Goal: Task Accomplishment & Management: Use online tool/utility

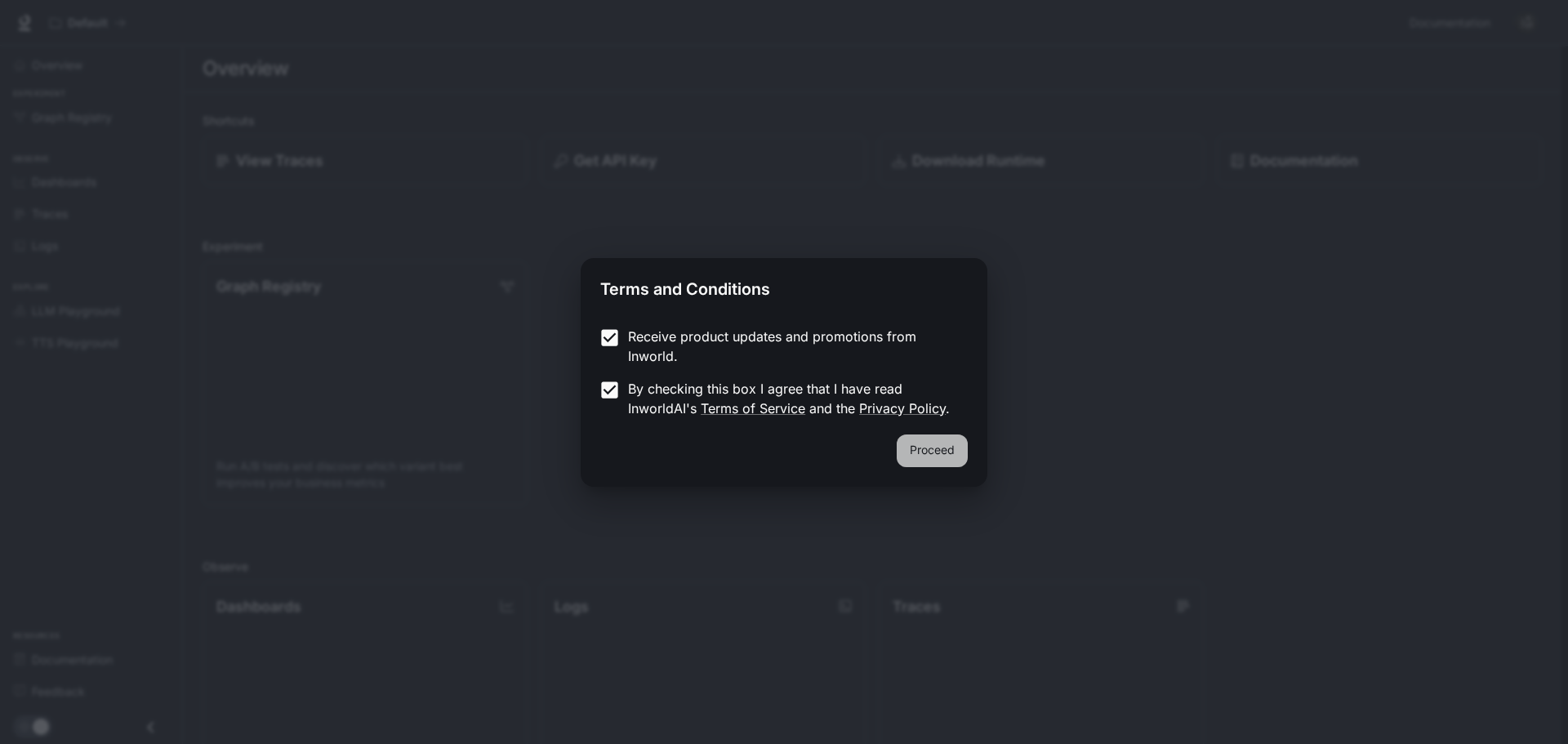
click at [918, 456] on button "Proceed" at bounding box center [932, 451] width 71 height 33
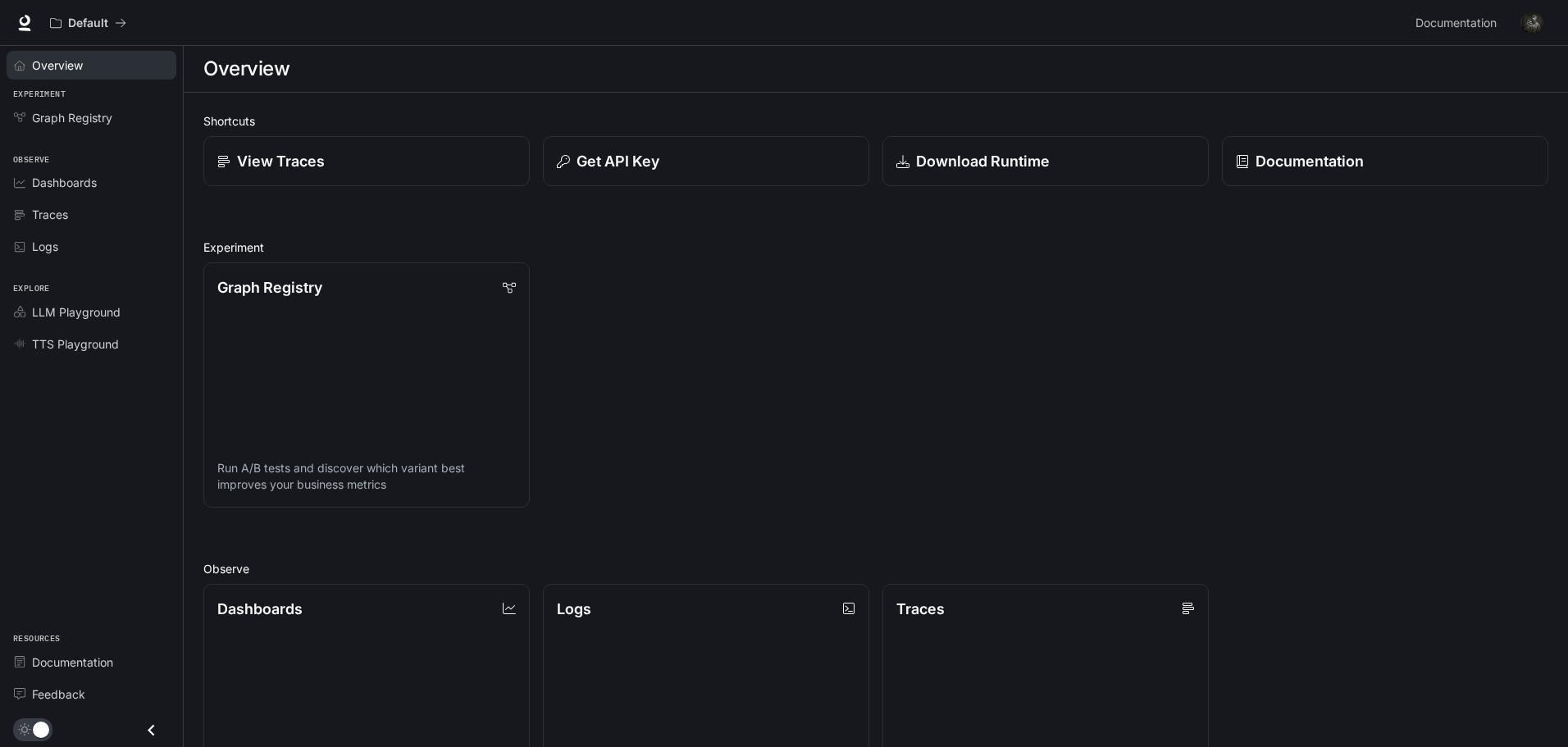
click at [115, 70] on div "Overview" at bounding box center [101, 65] width 137 height 17
click at [364, 165] on div "View Traces" at bounding box center [366, 161] width 302 height 22
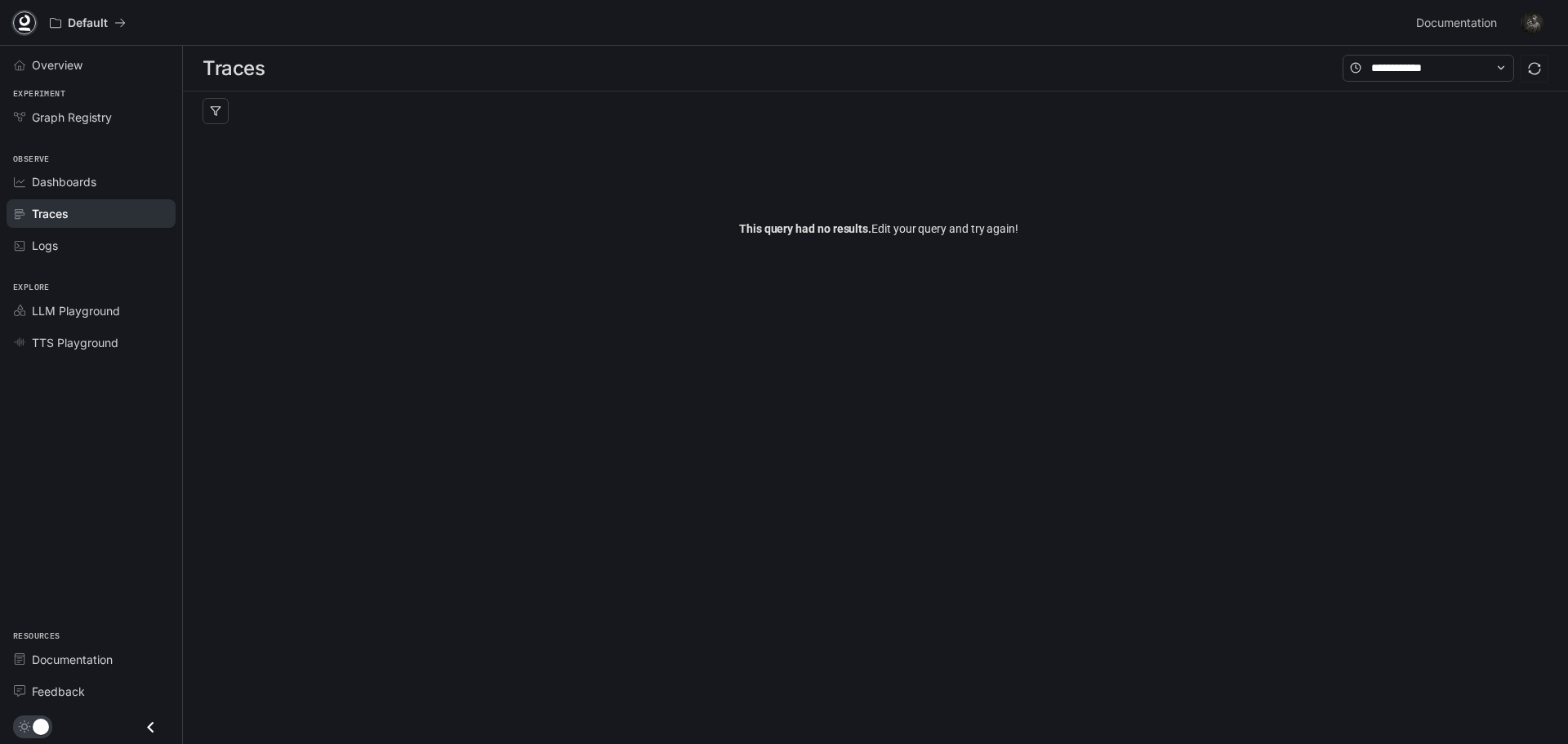
click at [20, 17] on icon at bounding box center [24, 23] width 16 height 16
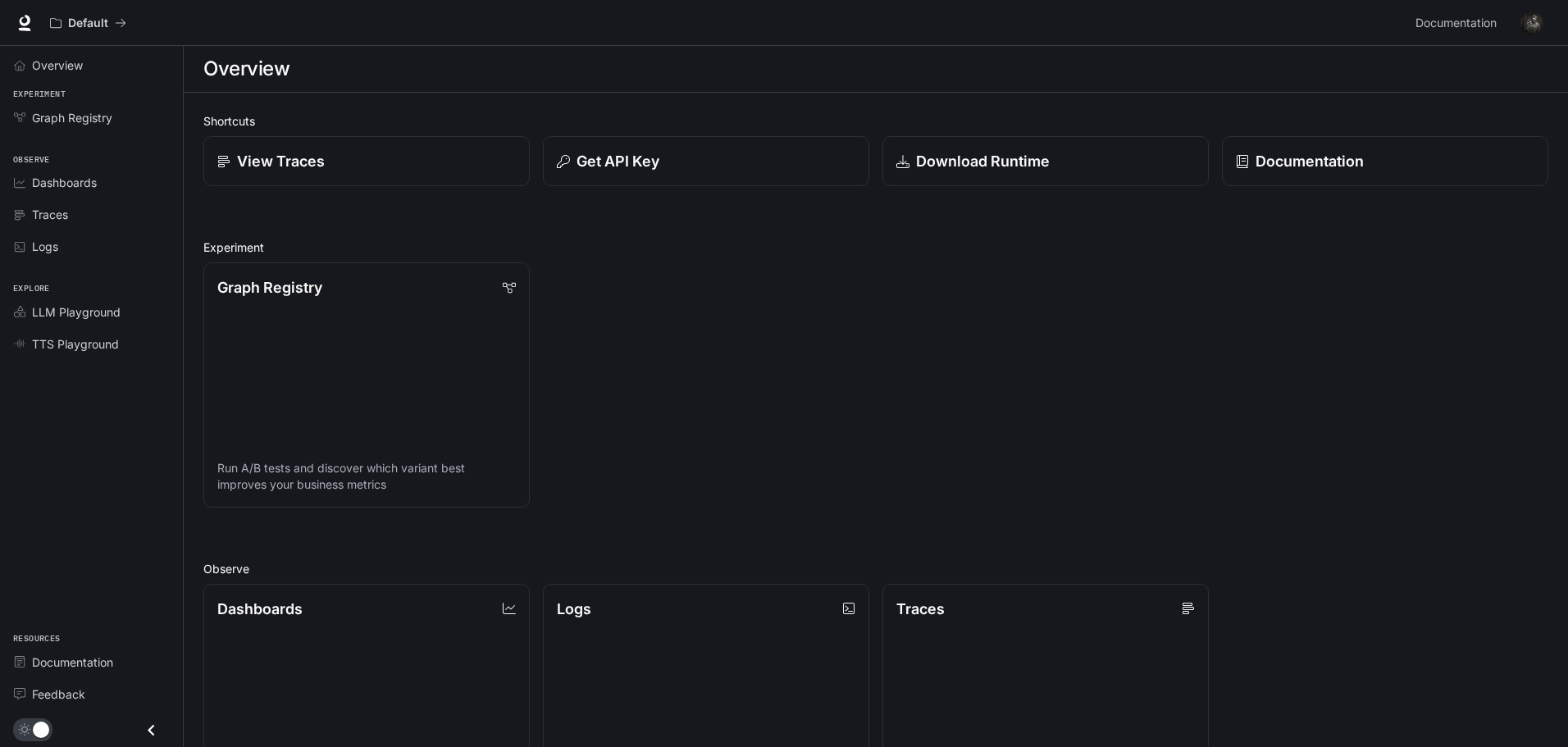
click at [1520, 20] on button "button" at bounding box center [1532, 22] width 33 height 33
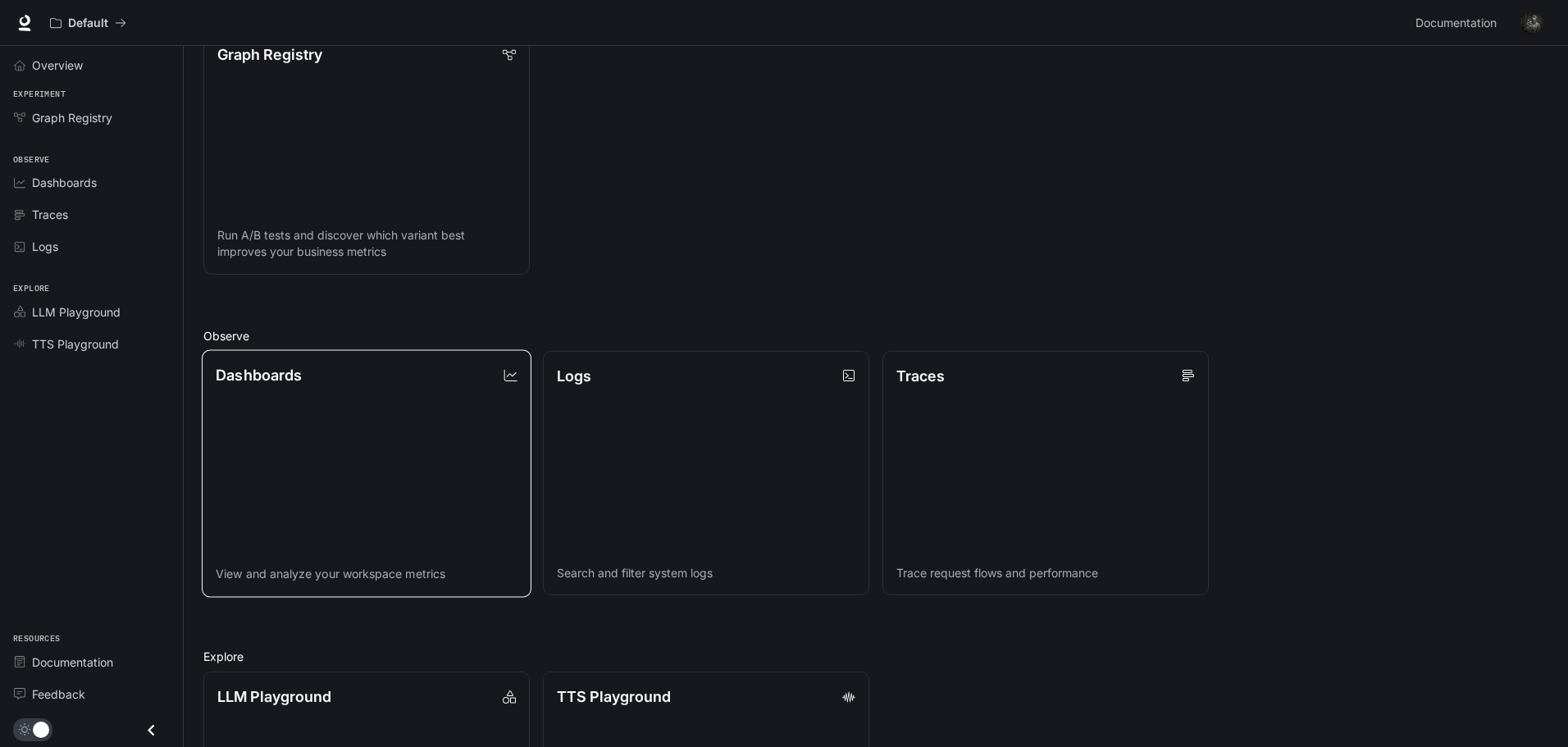
scroll to position [328, 0]
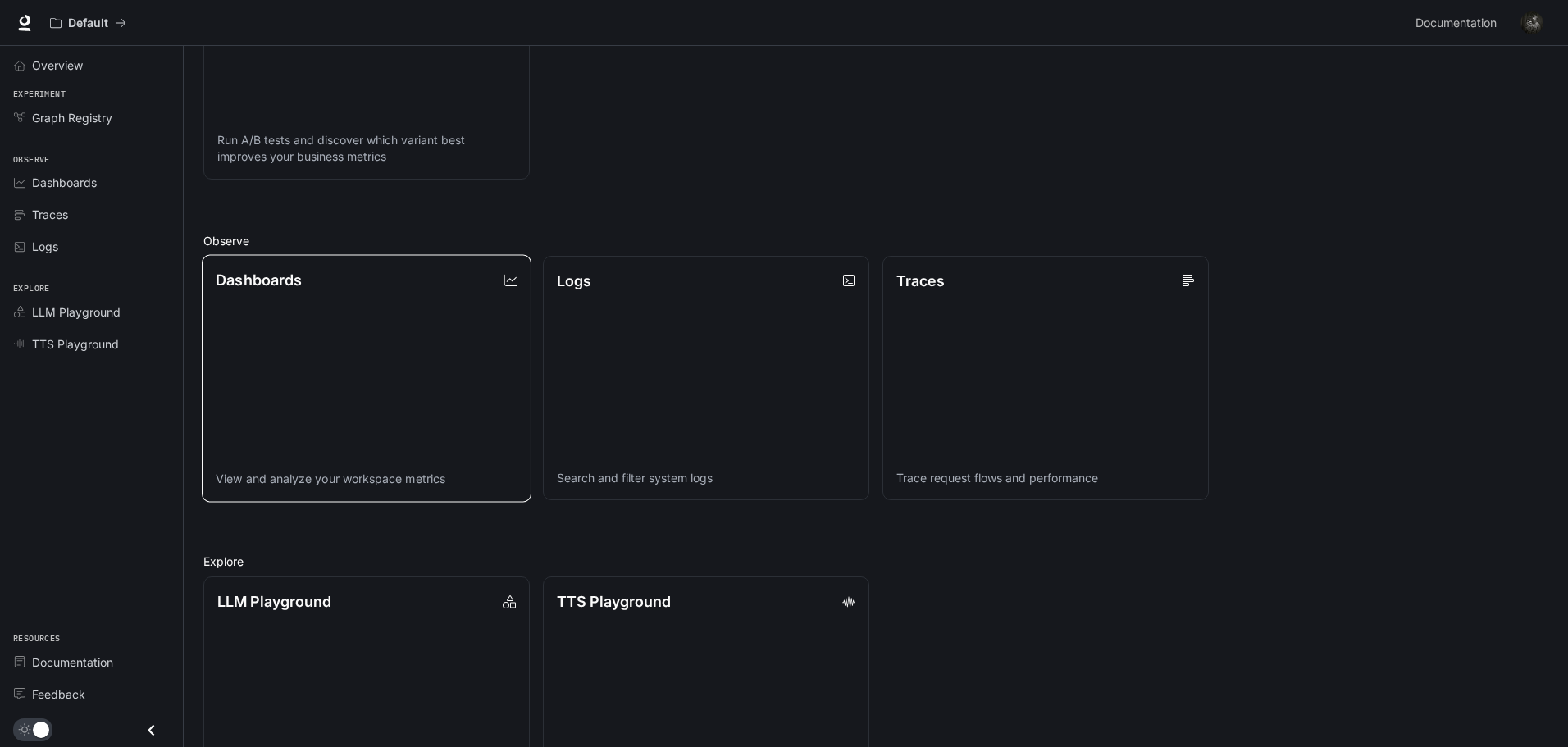
click at [425, 326] on link "Dashboards View and analyze your workspace metrics" at bounding box center [366, 378] width 330 height 247
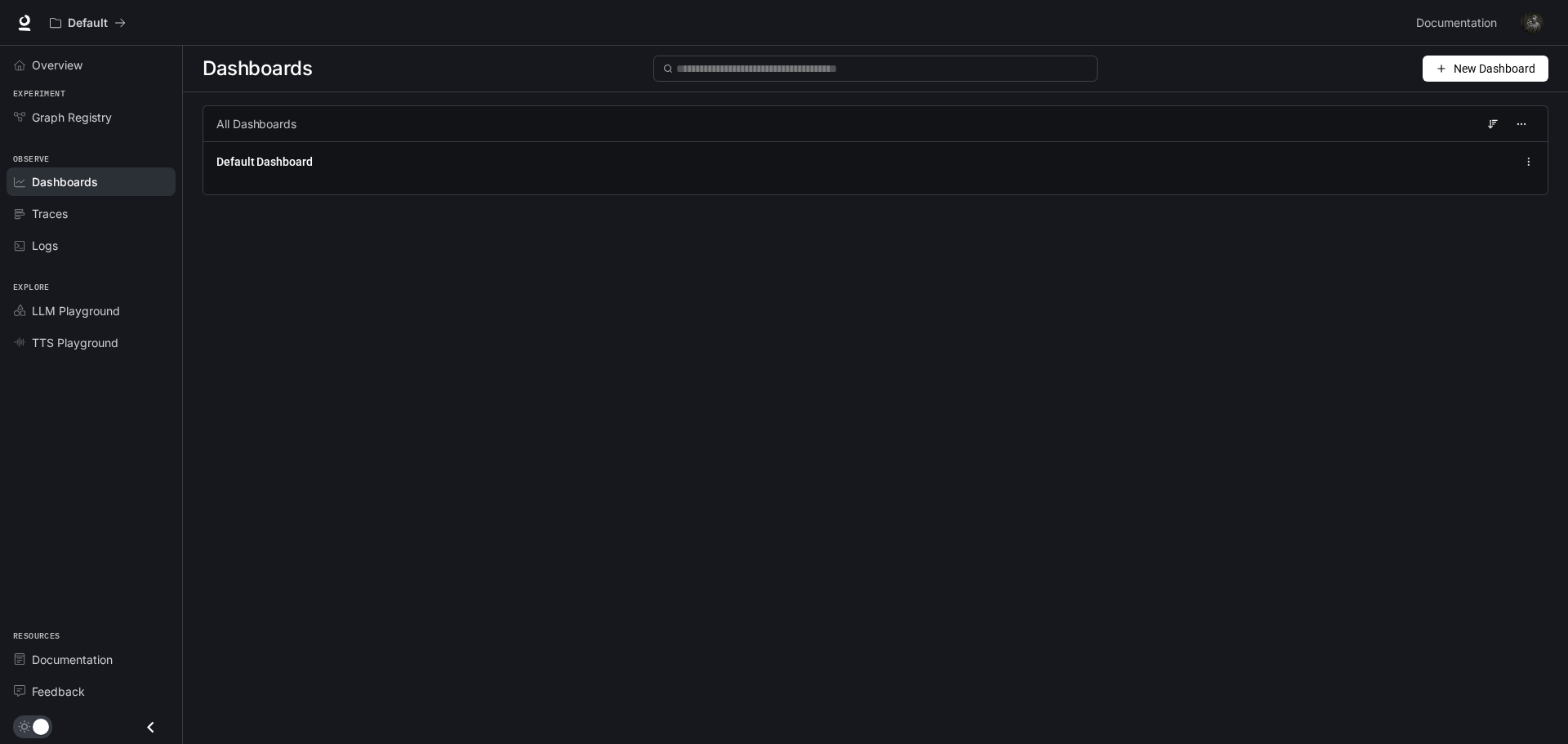
click at [1505, 70] on span "New Dashboard" at bounding box center [1494, 68] width 81 height 18
click at [1477, 100] on div "Create dashboard" at bounding box center [1466, 104] width 135 height 18
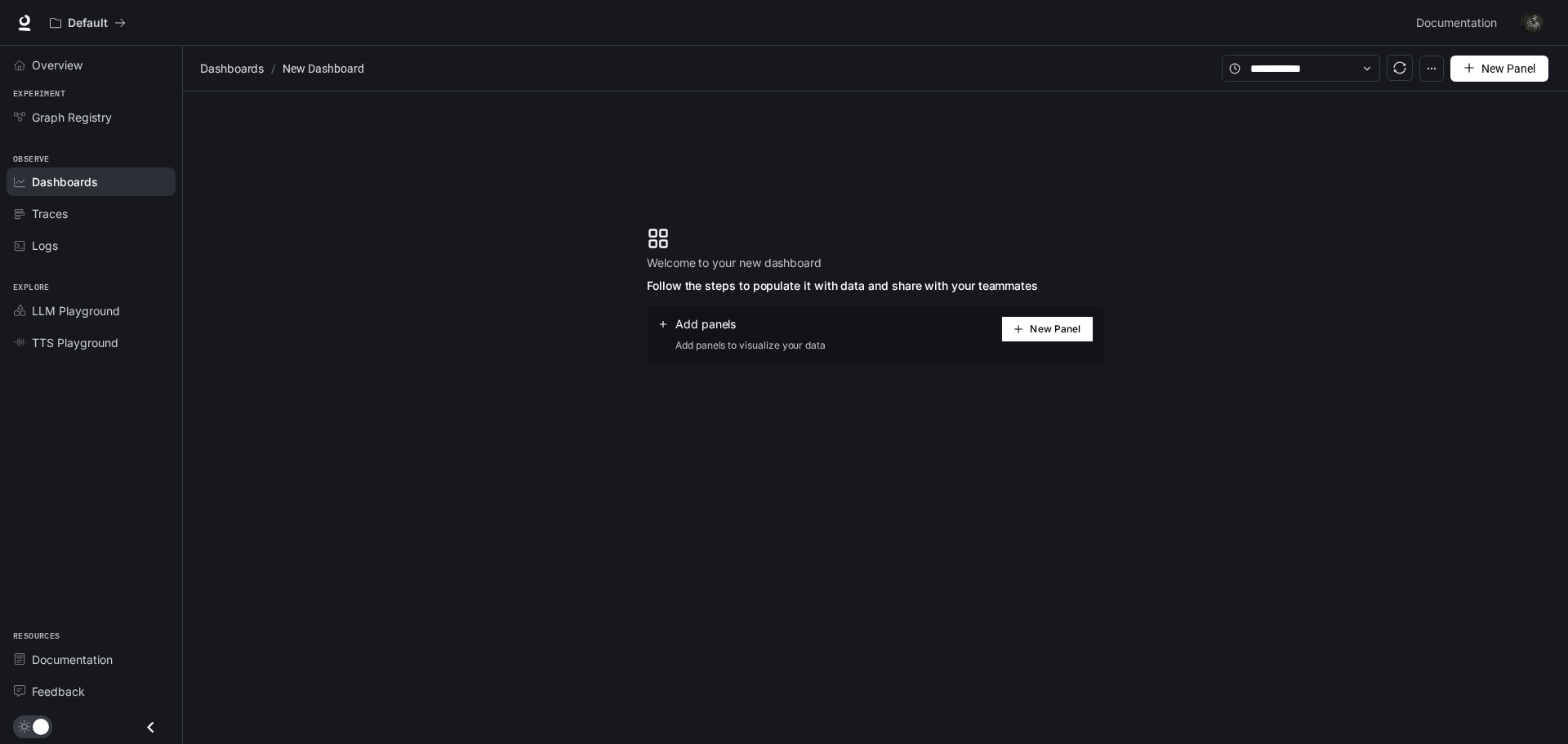
click at [1003, 330] on button "New Panel" at bounding box center [1047, 329] width 92 height 27
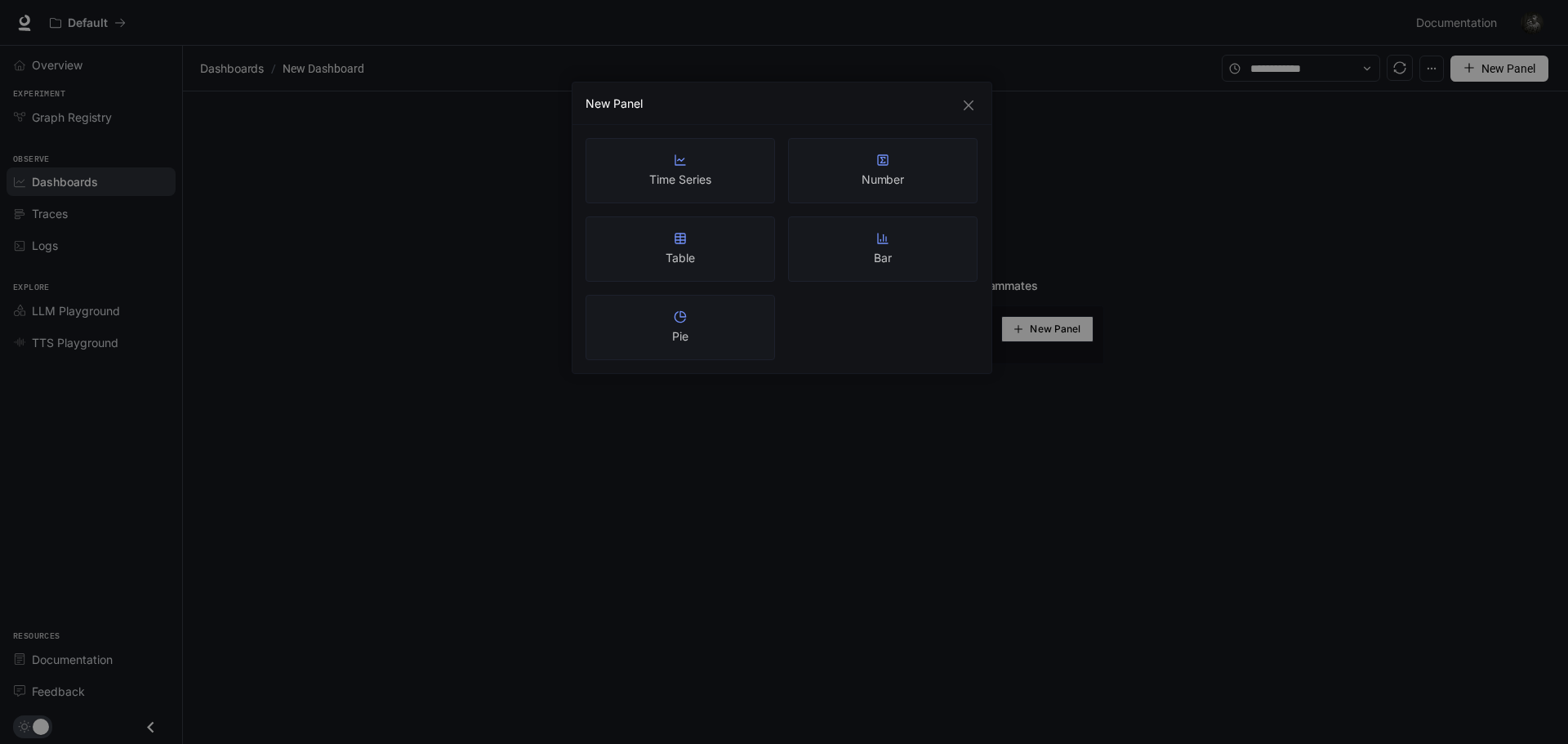
click at [868, 402] on div "New Panel Time Series Number Table Bar Pie" at bounding box center [784, 372] width 1568 height 744
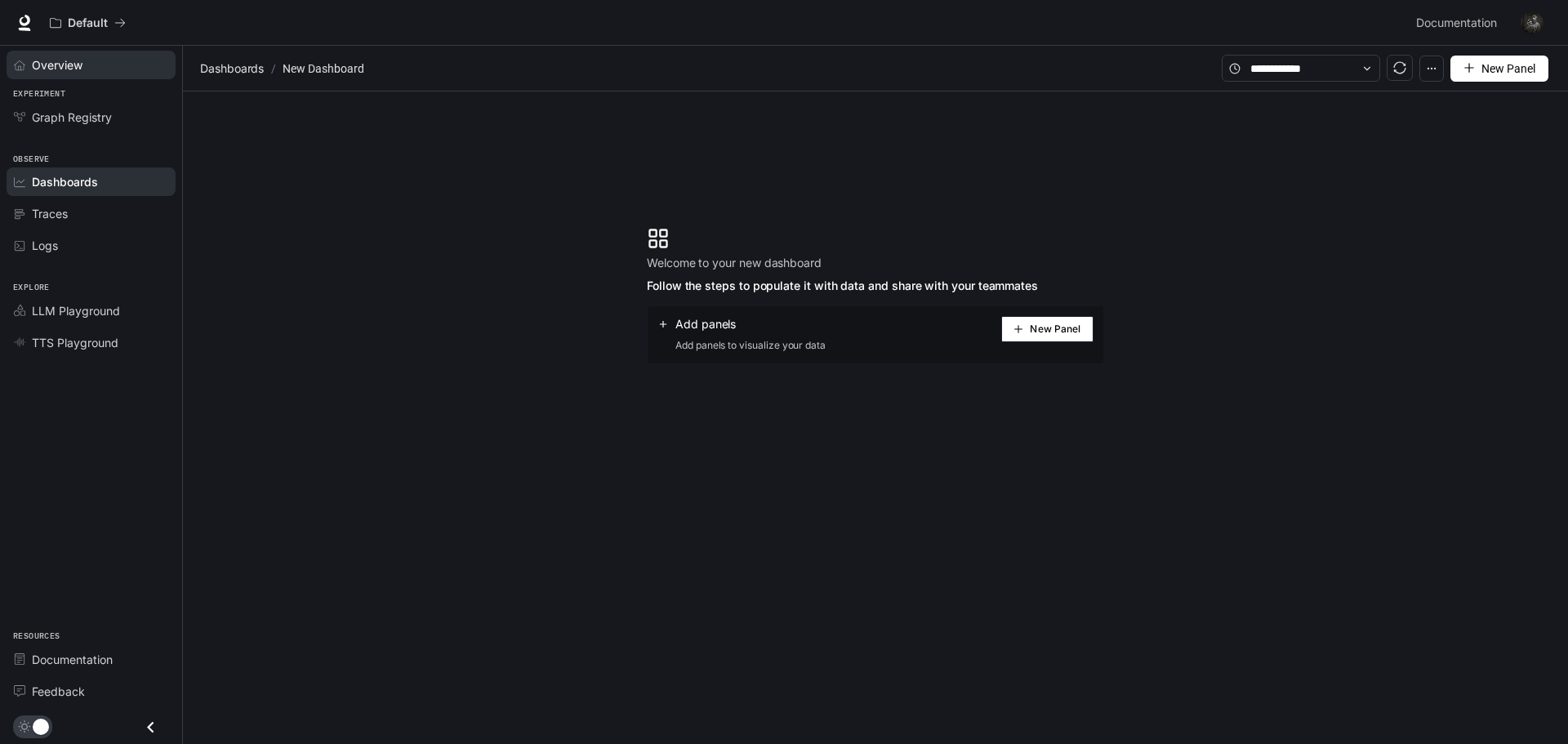
click at [73, 66] on span "Overview" at bounding box center [57, 65] width 50 height 17
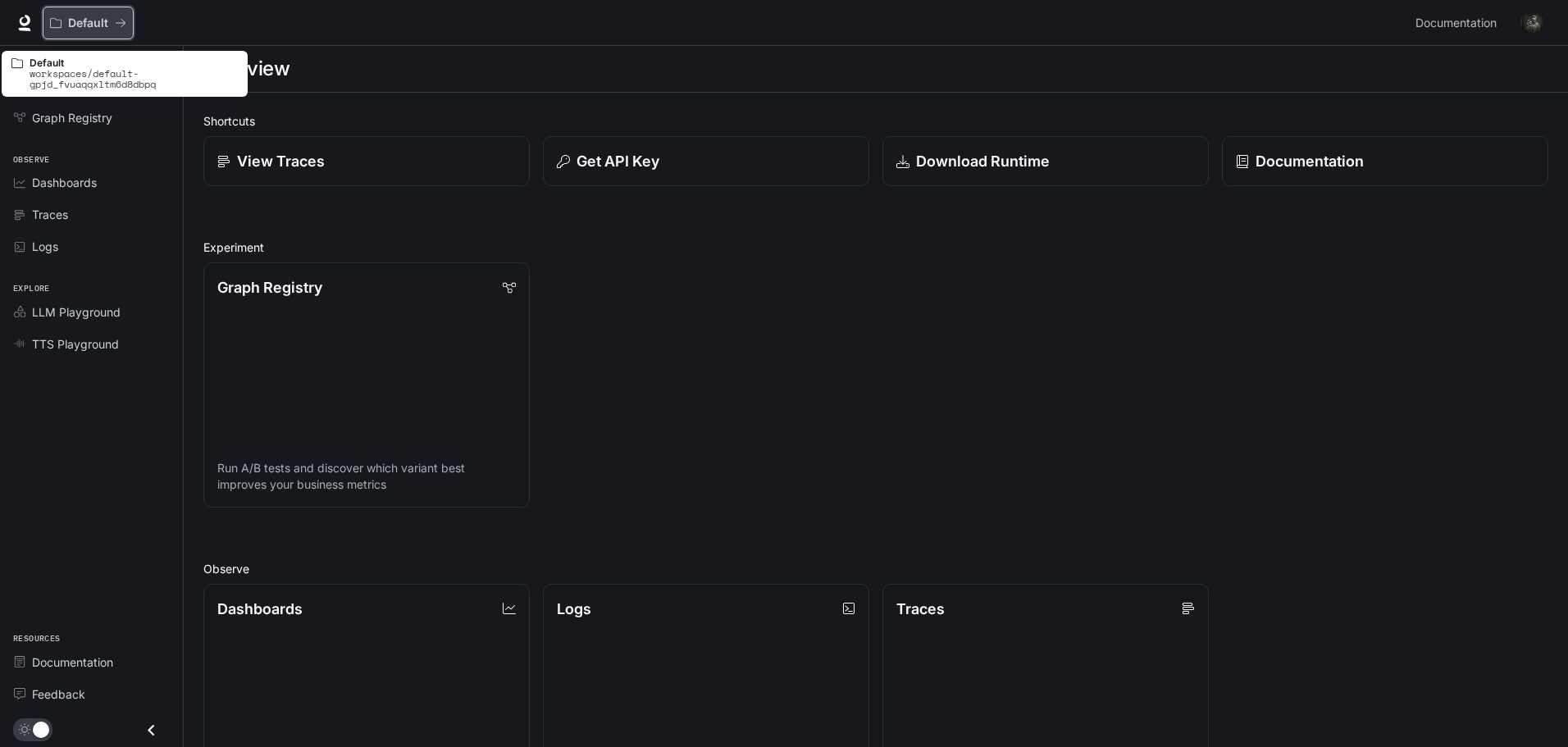
click at [81, 16] on p "Default" at bounding box center [88, 23] width 40 height 14
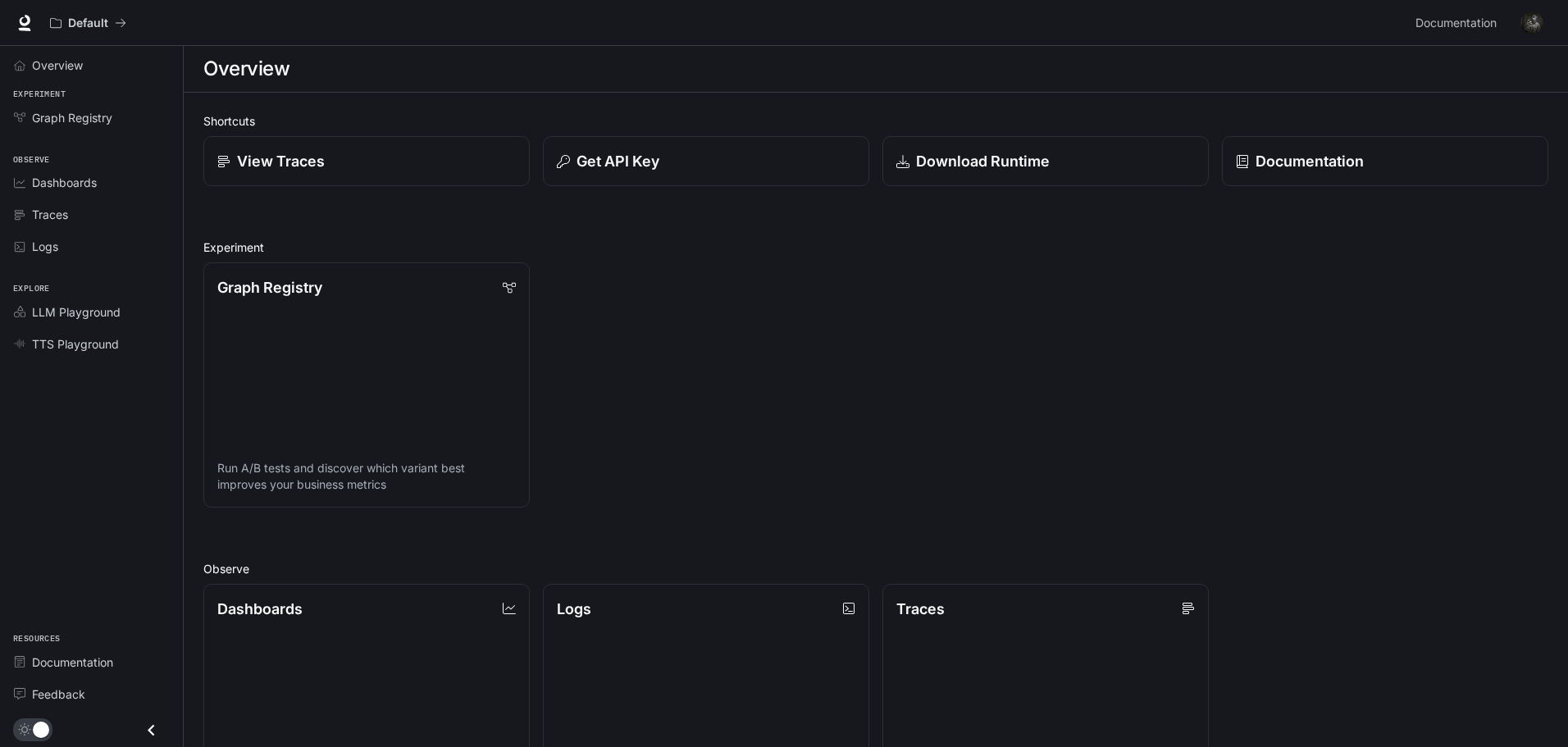
click at [22, 9] on div "Default Documentation Documentation" at bounding box center [784, 23] width 1568 height 46
click at [1428, 381] on div "Graph Registry Run A/B tests and discover which variant best improves your busi…" at bounding box center [869, 378] width 1358 height 258
click at [279, 54] on h1 "Overview" at bounding box center [246, 68] width 86 height 33
click at [274, 79] on h1 "Overview" at bounding box center [246, 68] width 86 height 33
click at [1534, 6] on button "button" at bounding box center [1532, 22] width 33 height 33
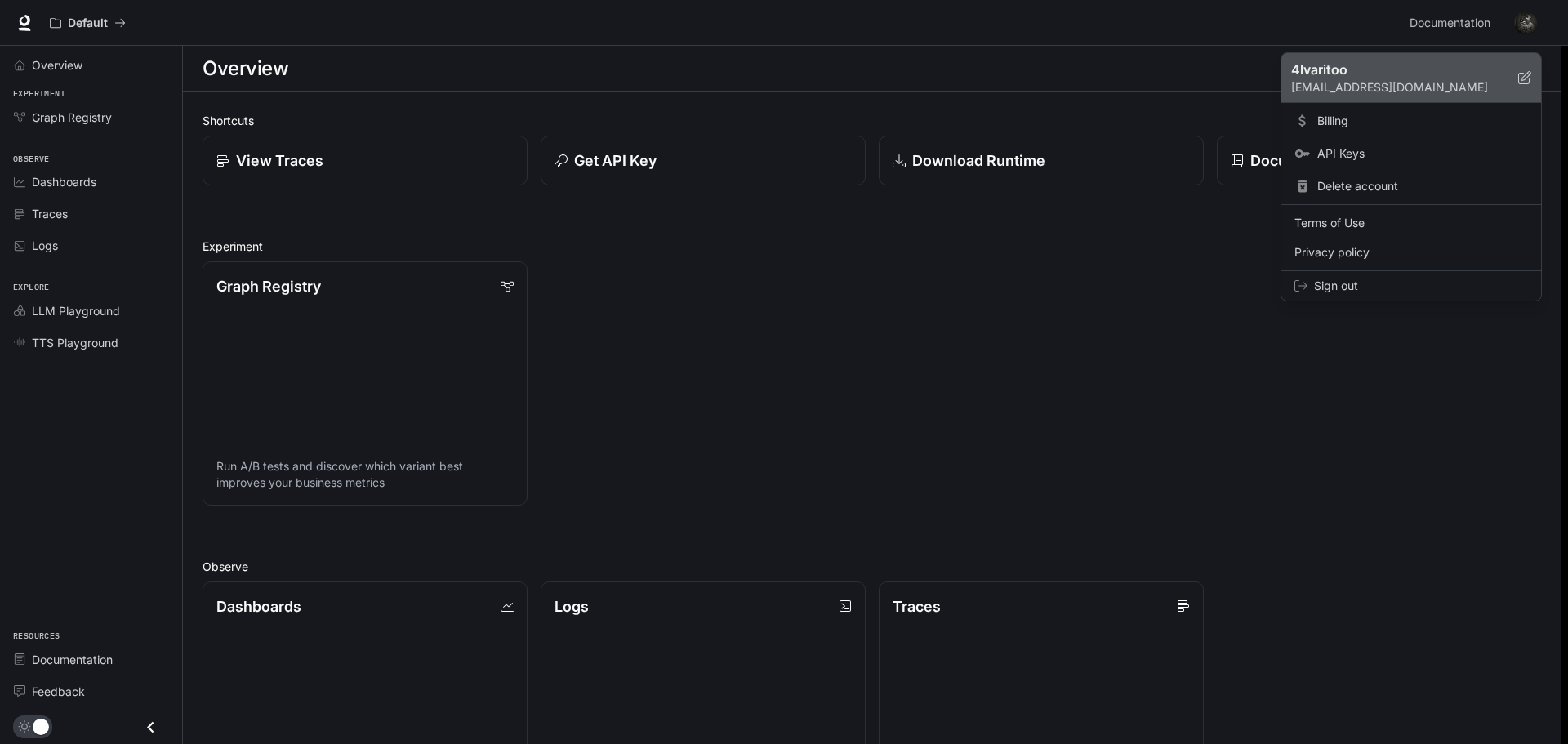
click at [1424, 84] on p "[EMAIL_ADDRESS][DOMAIN_NAME]" at bounding box center [1404, 87] width 227 height 16
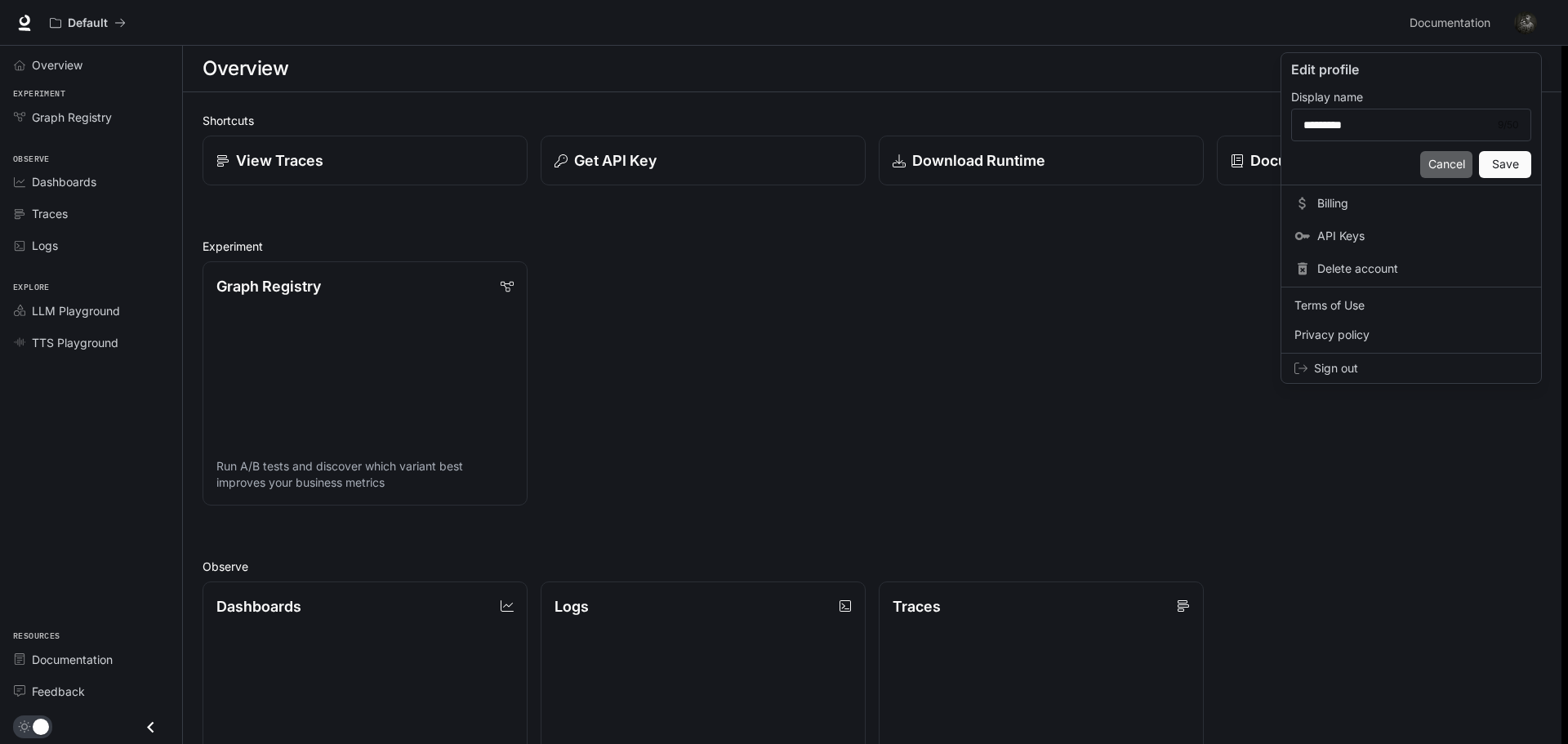
click at [1426, 165] on button "Cancel" at bounding box center [1446, 165] width 52 height 27
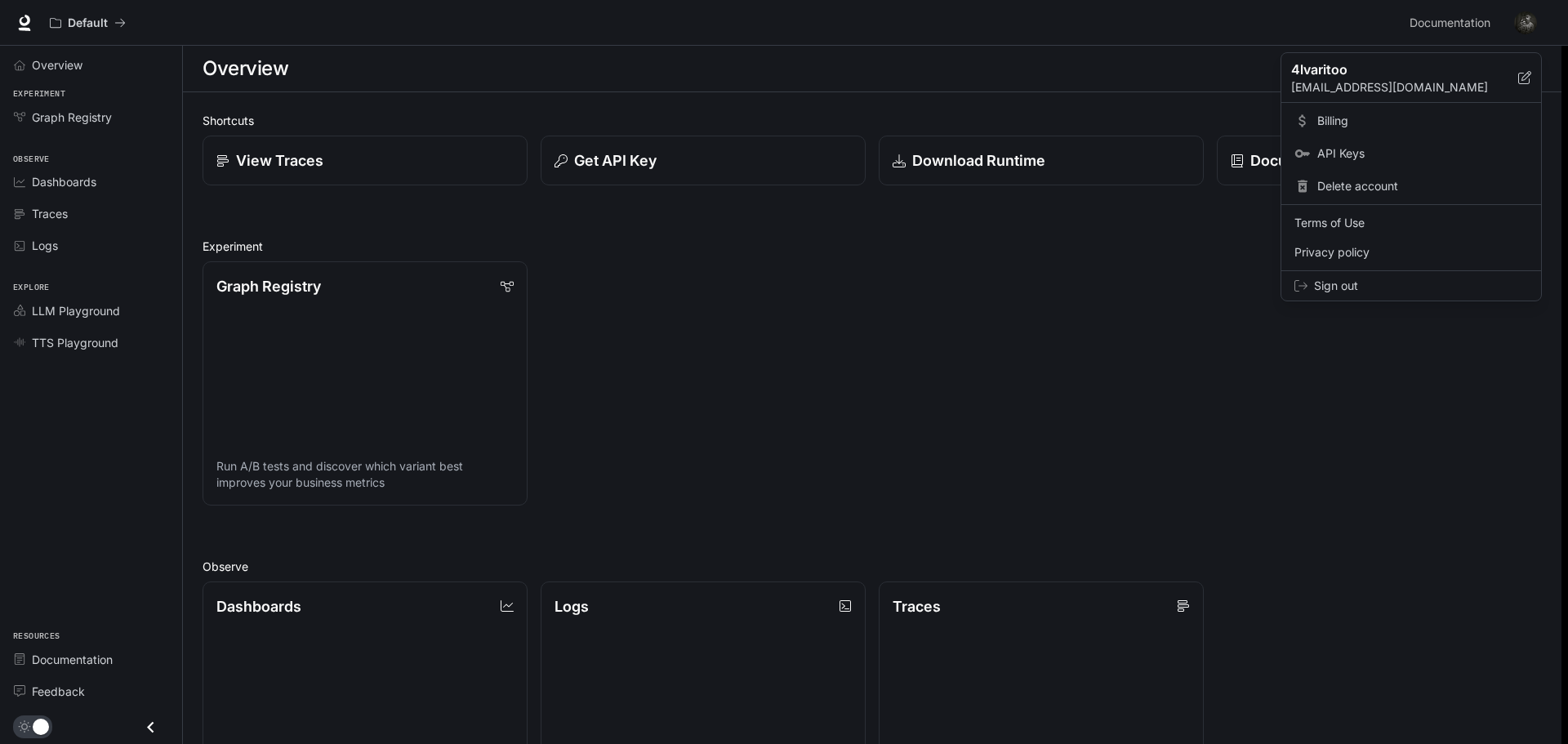
click at [1266, 237] on div at bounding box center [784, 372] width 1568 height 744
